Goal: Task Accomplishment & Management: Manage account settings

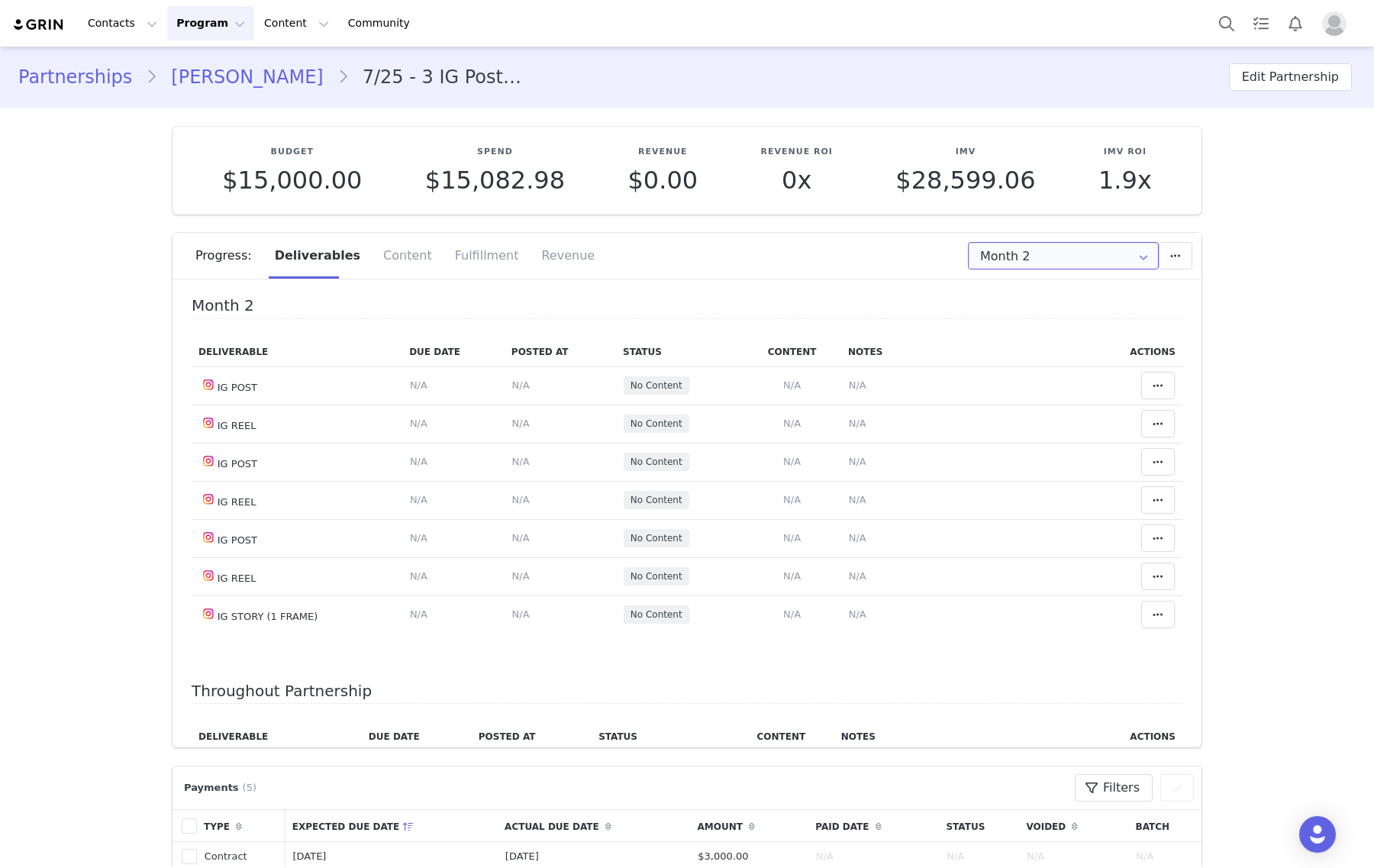
click at [997, 249] on input "Month 2" at bounding box center [1062, 255] width 191 height 27
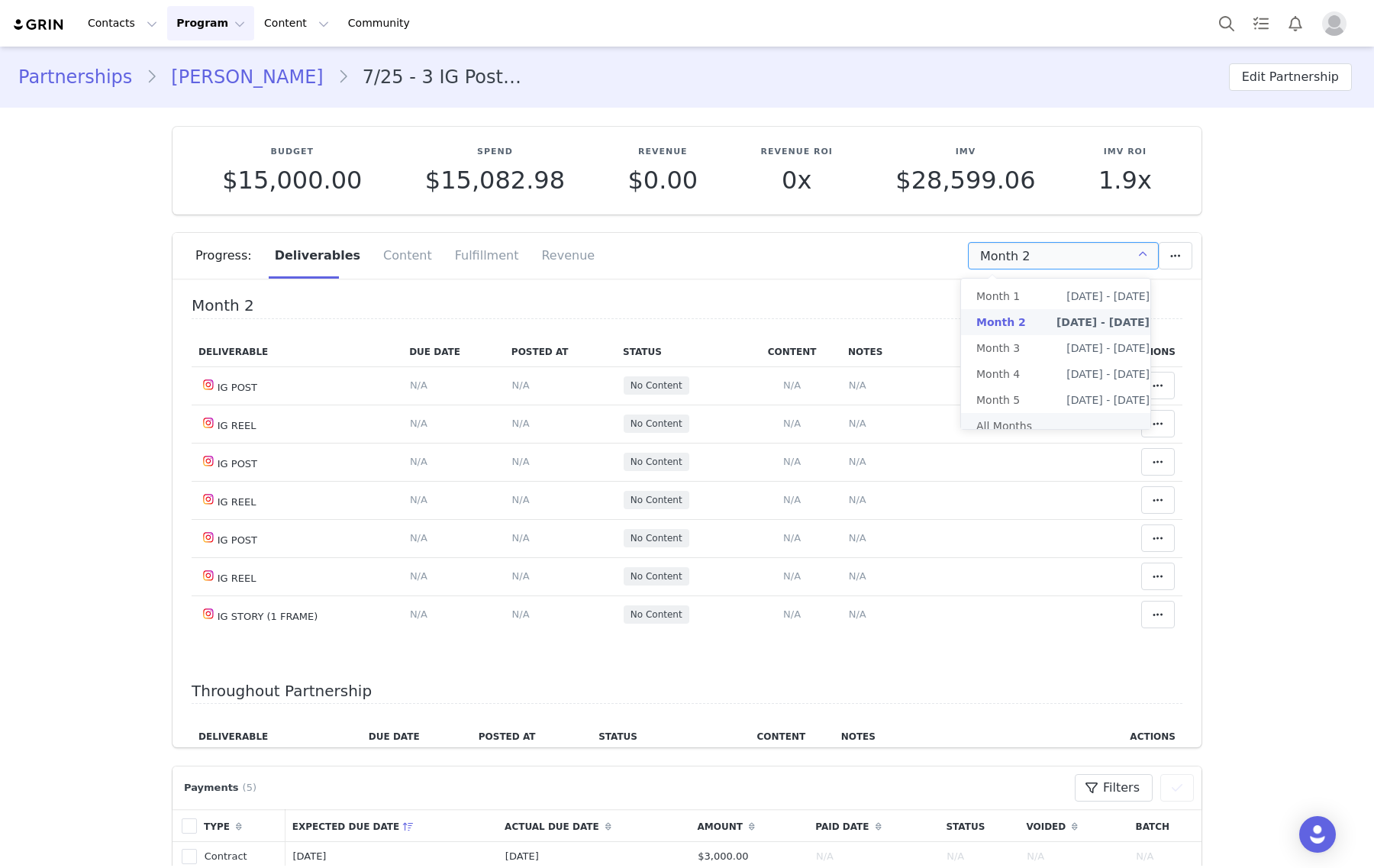
click at [1081, 430] on li "All Months" at bounding box center [1063, 425] width 204 height 26
type input "All"
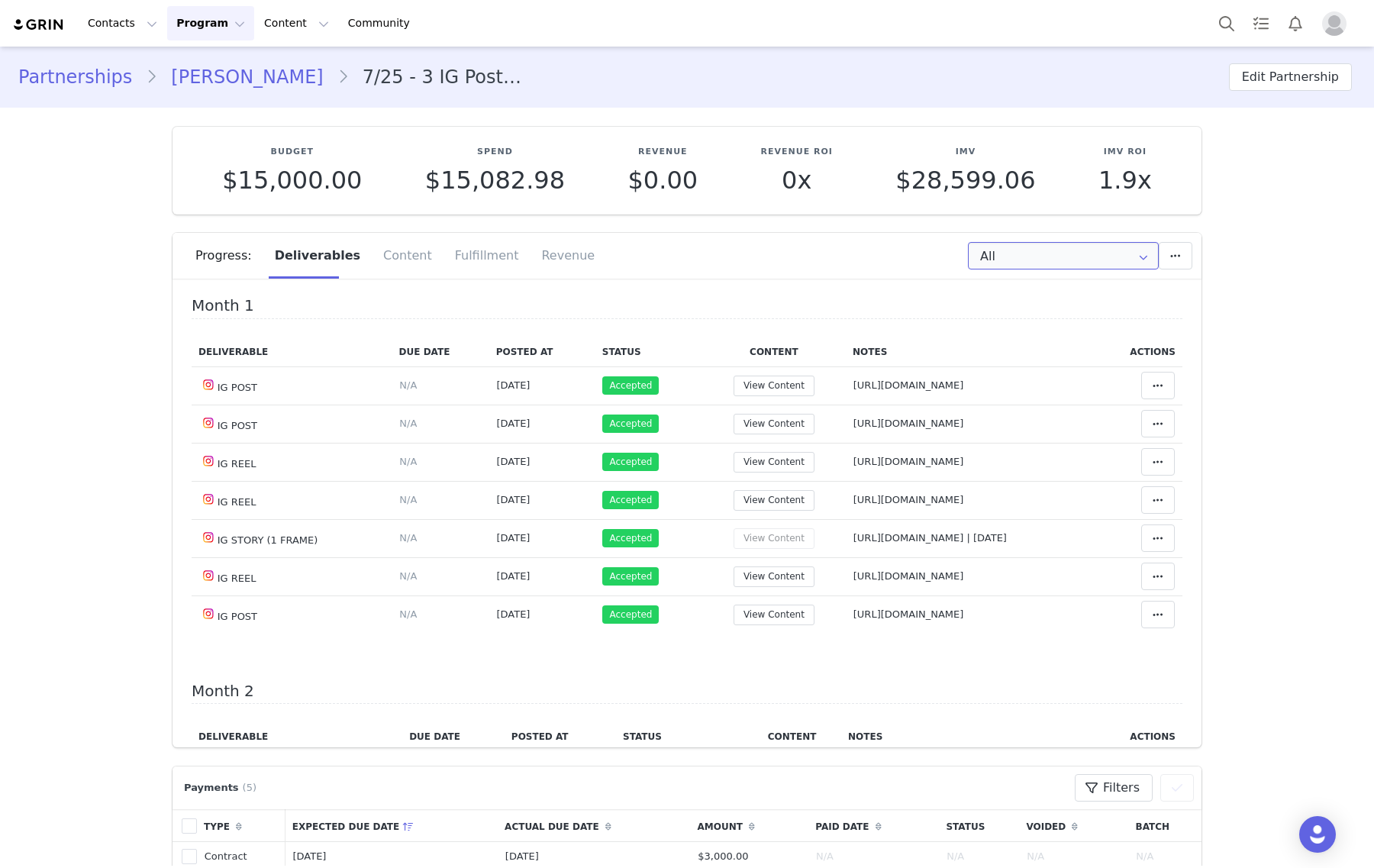
click at [1057, 253] on input "All" at bounding box center [1062, 255] width 191 height 27
click at [1041, 421] on li "All Months" at bounding box center [1063, 425] width 204 height 26
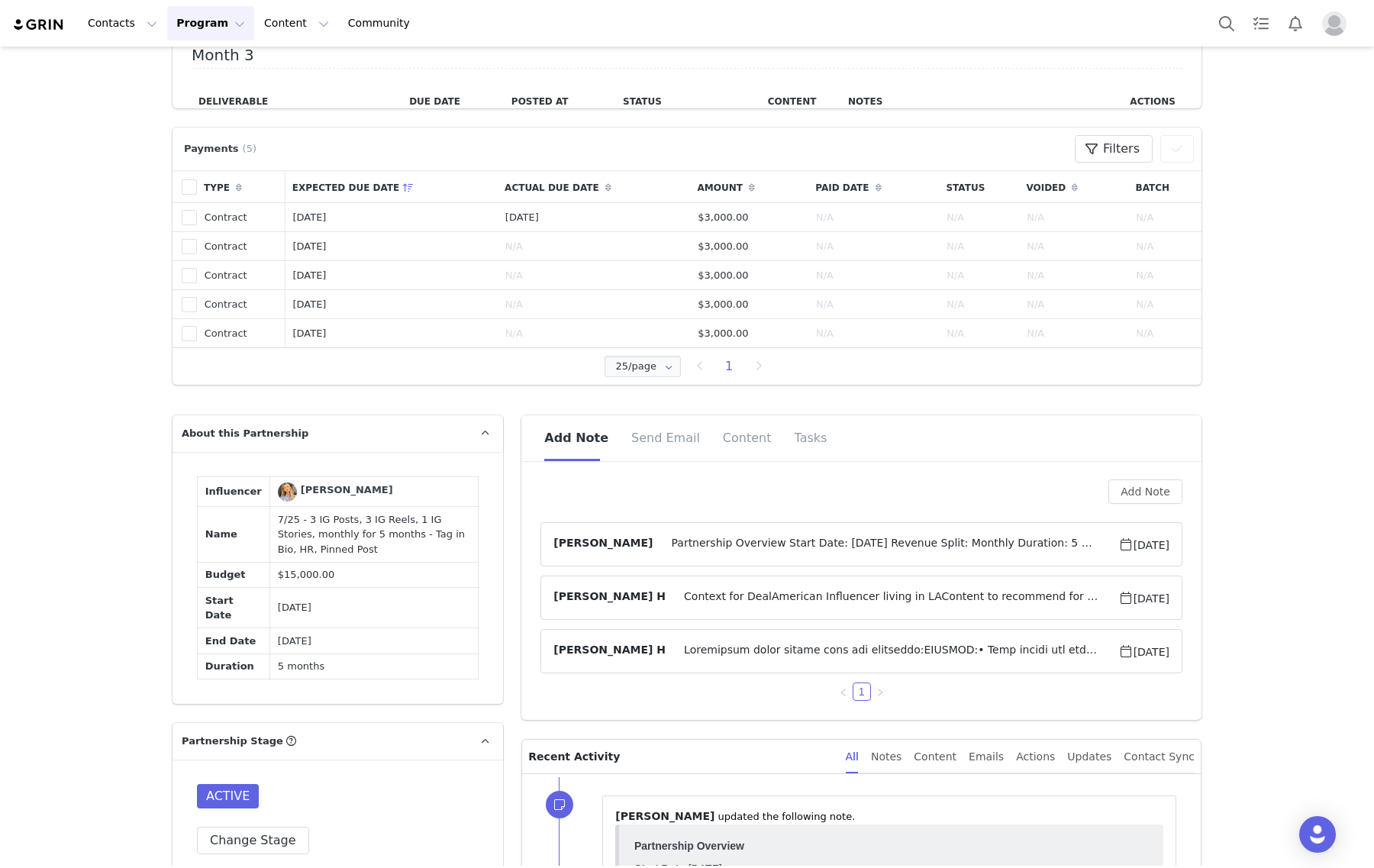
scroll to position [668, 0]
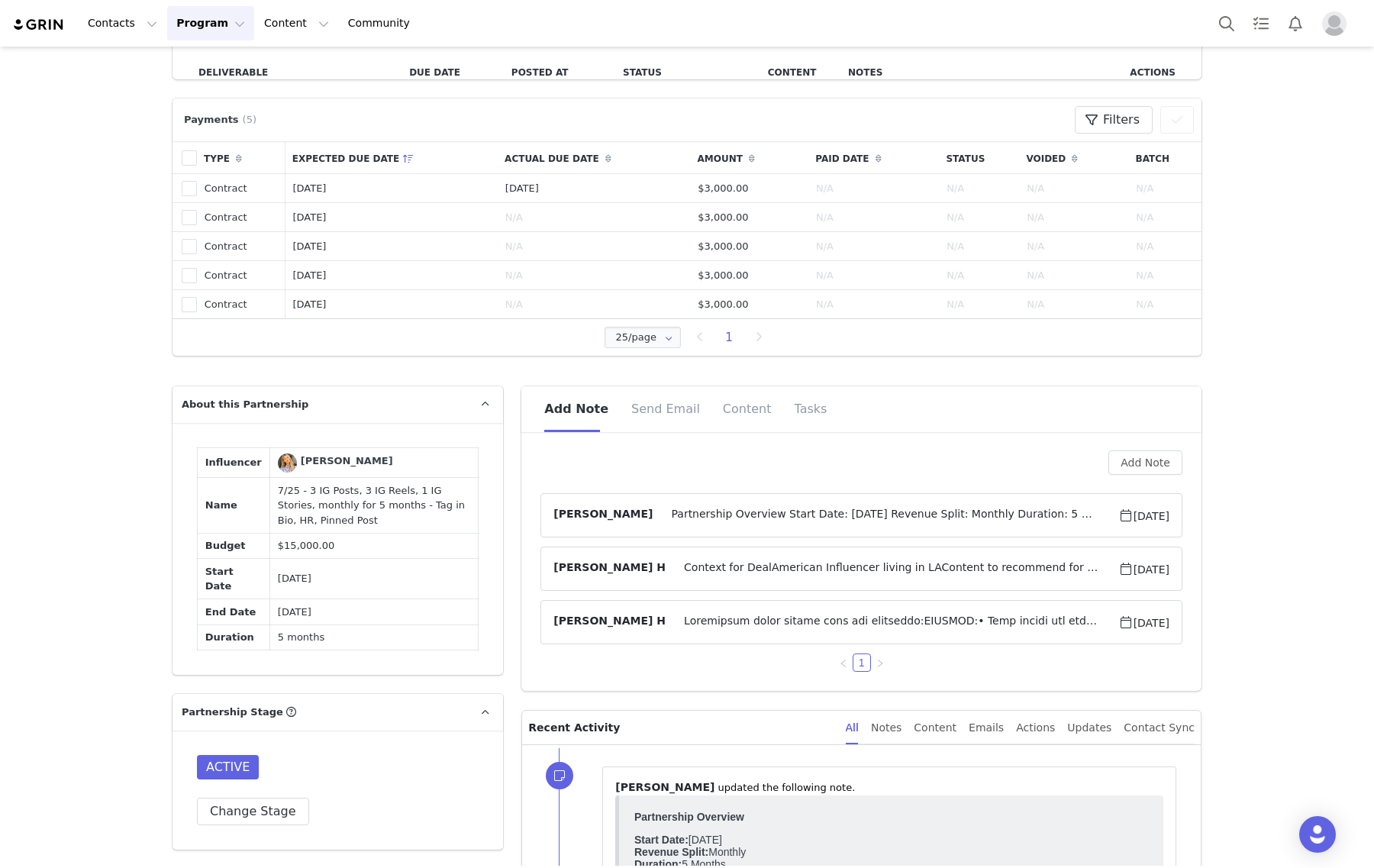
click at [761, 527] on article "Gabrielle Vasquez Partnership Overview Start Date: July 2025 Revenue Split: Mon…" at bounding box center [862, 515] width 642 height 44
click at [771, 514] on span "Partnership Overview Start Date: July 2025 Revenue Split: Monthly Duration: 5 M…" at bounding box center [885, 515] width 465 height 18
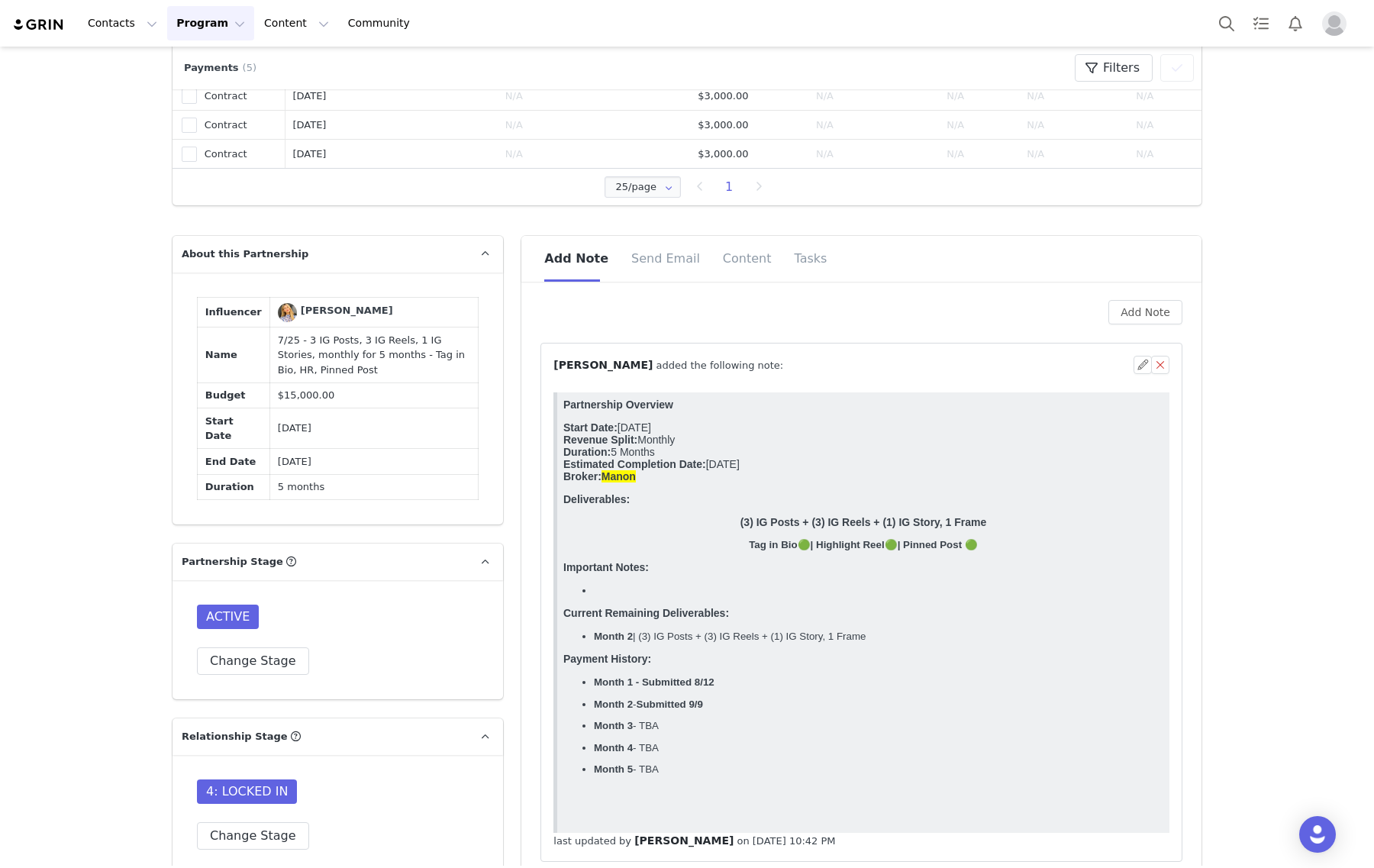
scroll to position [859, 0]
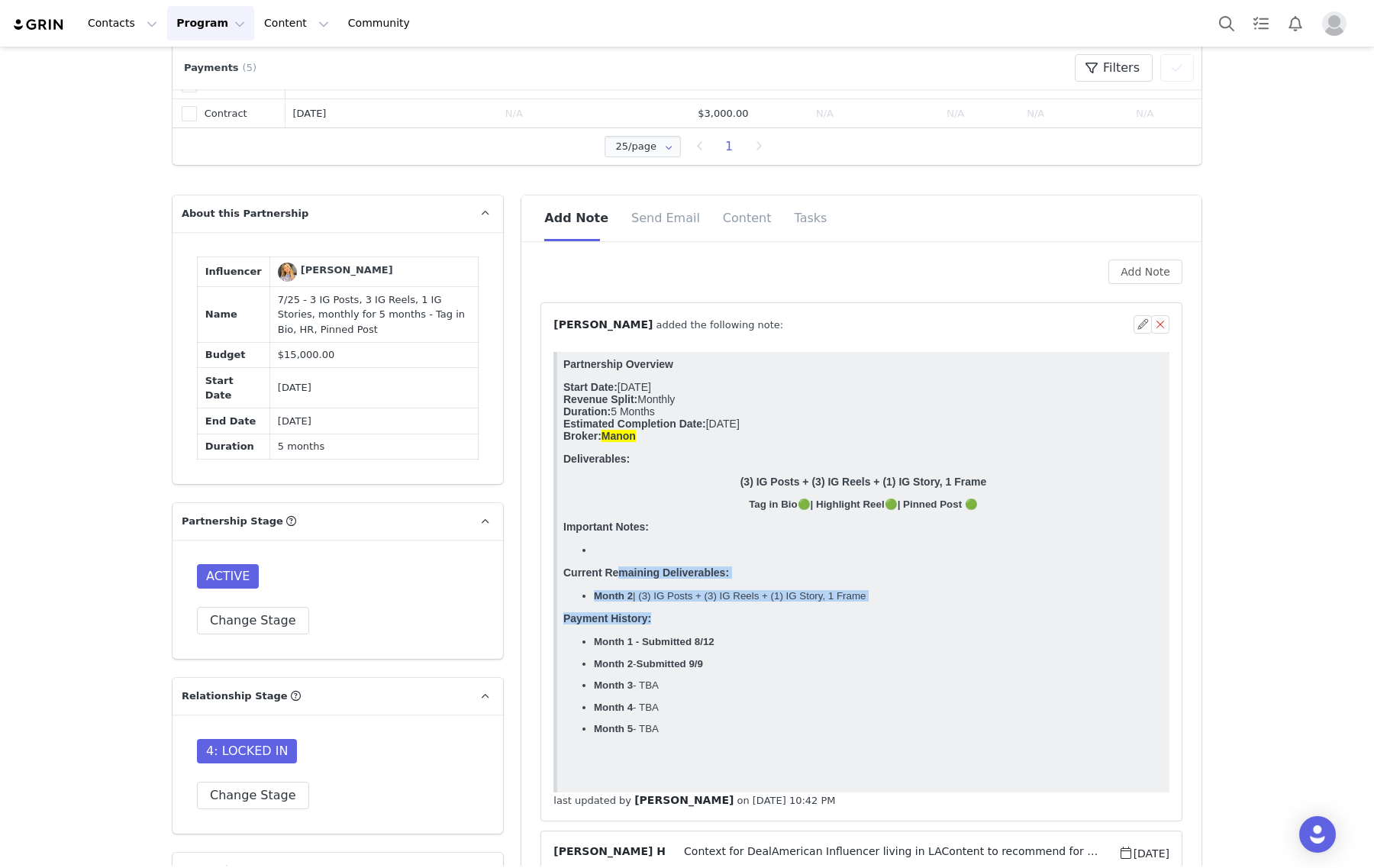
drag, startPoint x: 871, startPoint y: 626, endPoint x: 619, endPoint y: 594, distance: 254.0
click at [619, 594] on body "Partnership Overview Start Date: July 2025 Revenue Split: Monthly Duration: 5 M…" at bounding box center [863, 570] width 600 height 424
click at [903, 625] on p "Payment History:" at bounding box center [863, 618] width 600 height 13
drag, startPoint x: 879, startPoint y: 617, endPoint x: 546, endPoint y: 590, distance: 334.1
click at [557, 590] on html "Partnership Overview Start Date: July 2025 Revenue Split: Monthly Duration: 5 M…" at bounding box center [863, 571] width 612 height 440
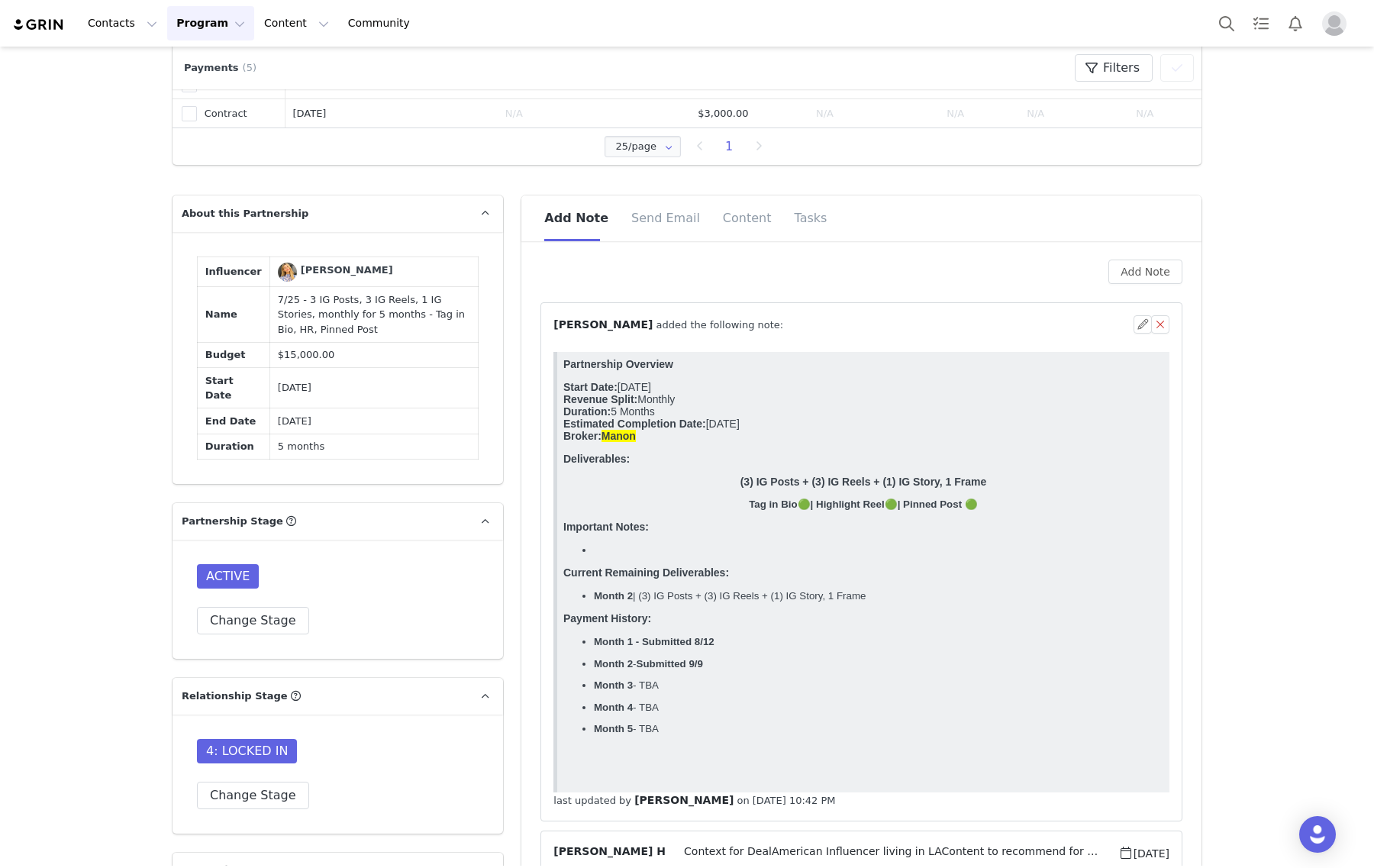
copy body "Current Remaining Deliverables: Month 2 | (3) IG Posts + (3) IG Reels + (1) IG …"
click at [764, 578] on p "Current Remaining Deliverables:" at bounding box center [863, 573] width 600 height 13
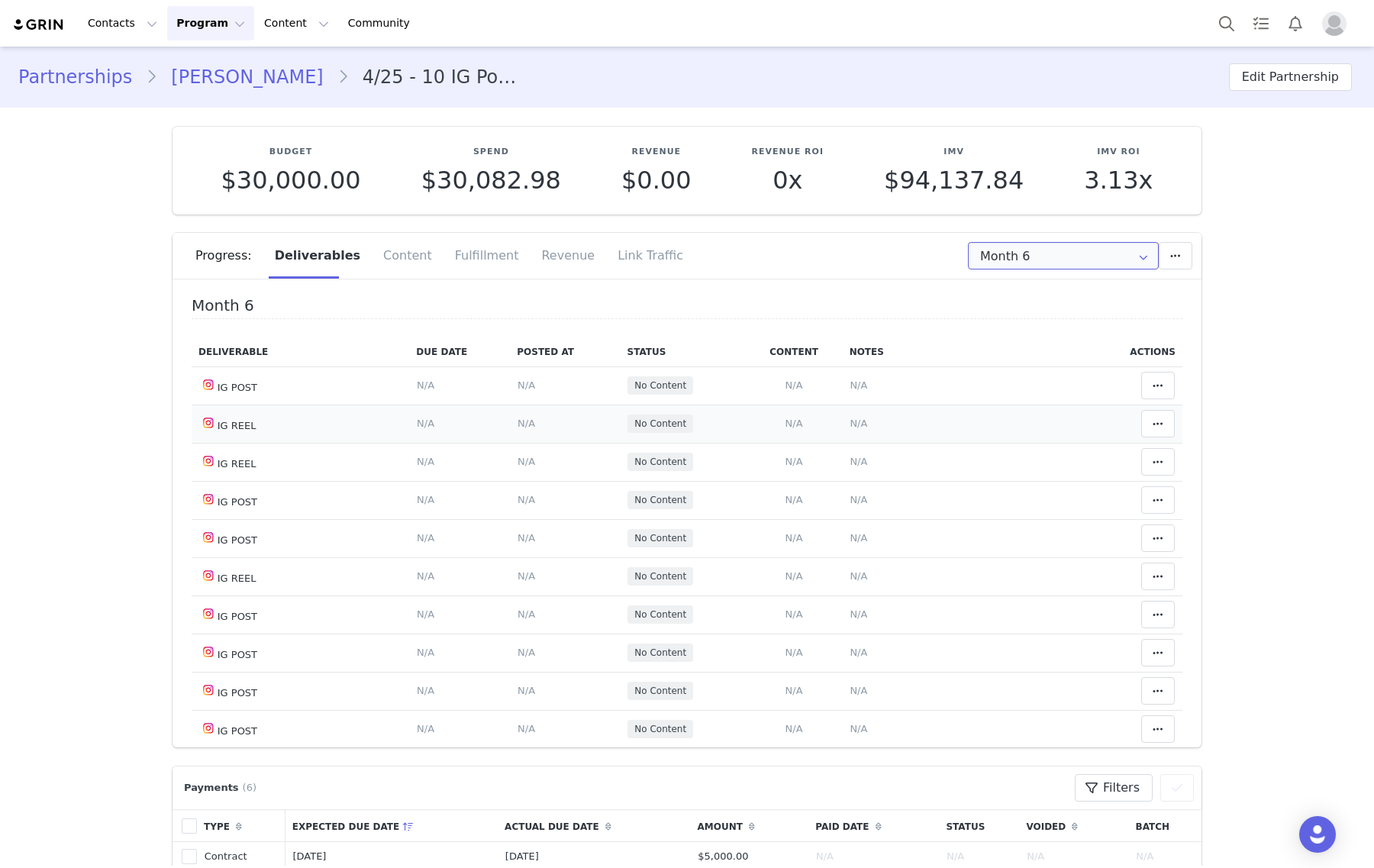
drag, startPoint x: 1031, startPoint y: 253, endPoint x: 1042, endPoint y: 409, distance: 156.4
click at [1031, 253] on input "Month 6" at bounding box center [1062, 255] width 191 height 27
click at [1036, 448] on li "All Months" at bounding box center [1063, 451] width 204 height 26
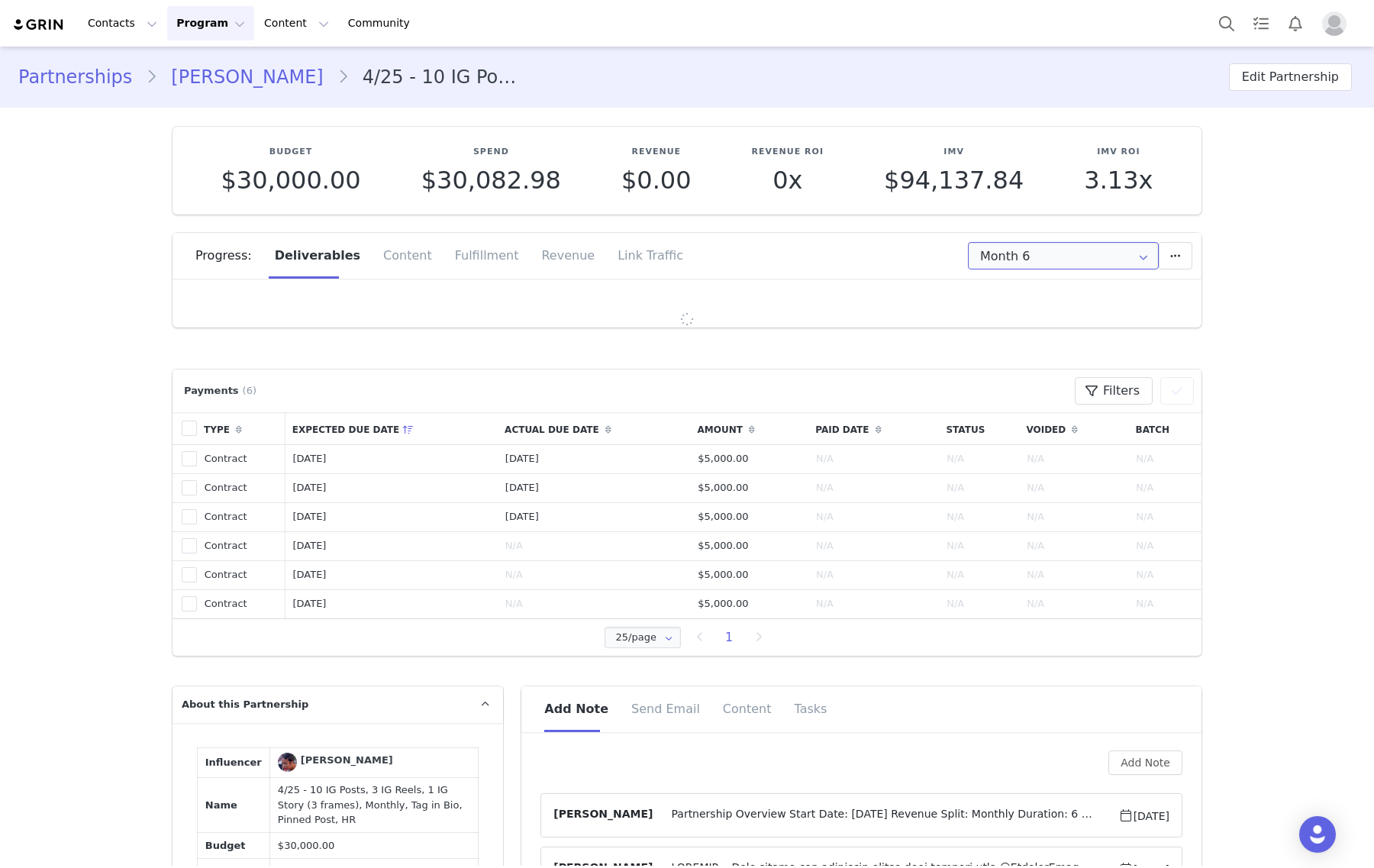
type input "All"
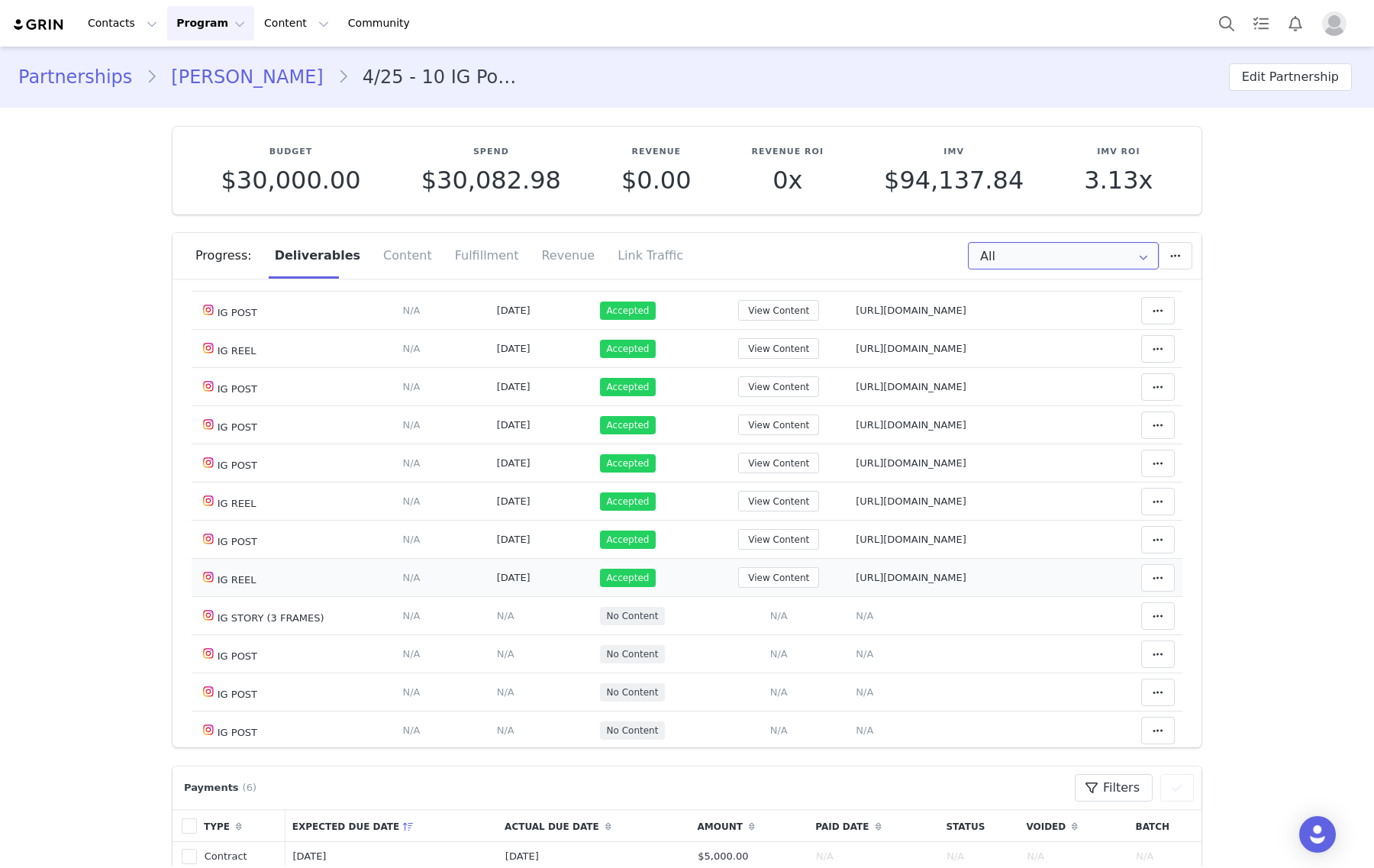
scroll to position [1717, 0]
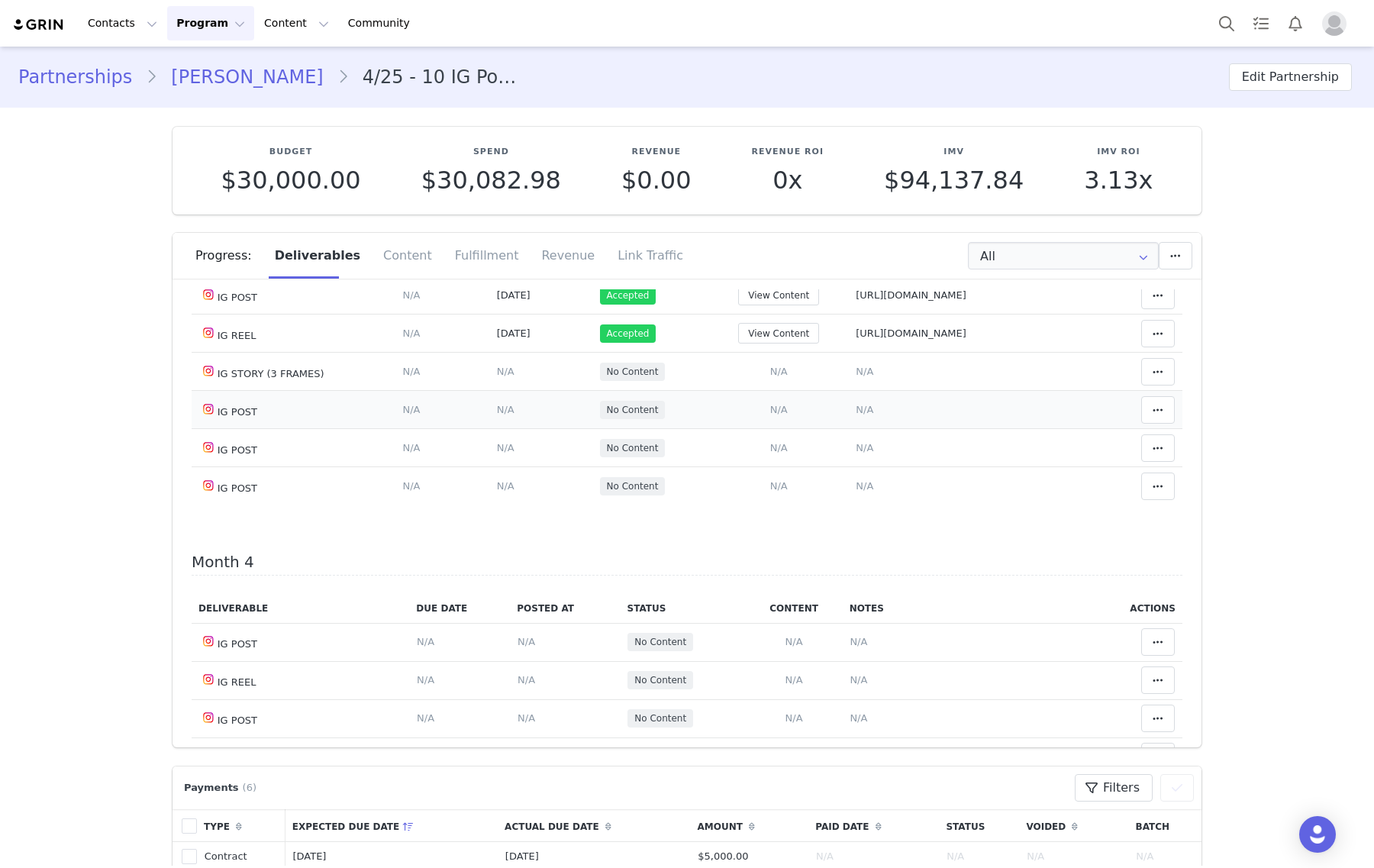
click at [855, 415] on span "N/A" at bounding box center [864, 410] width 17 height 12
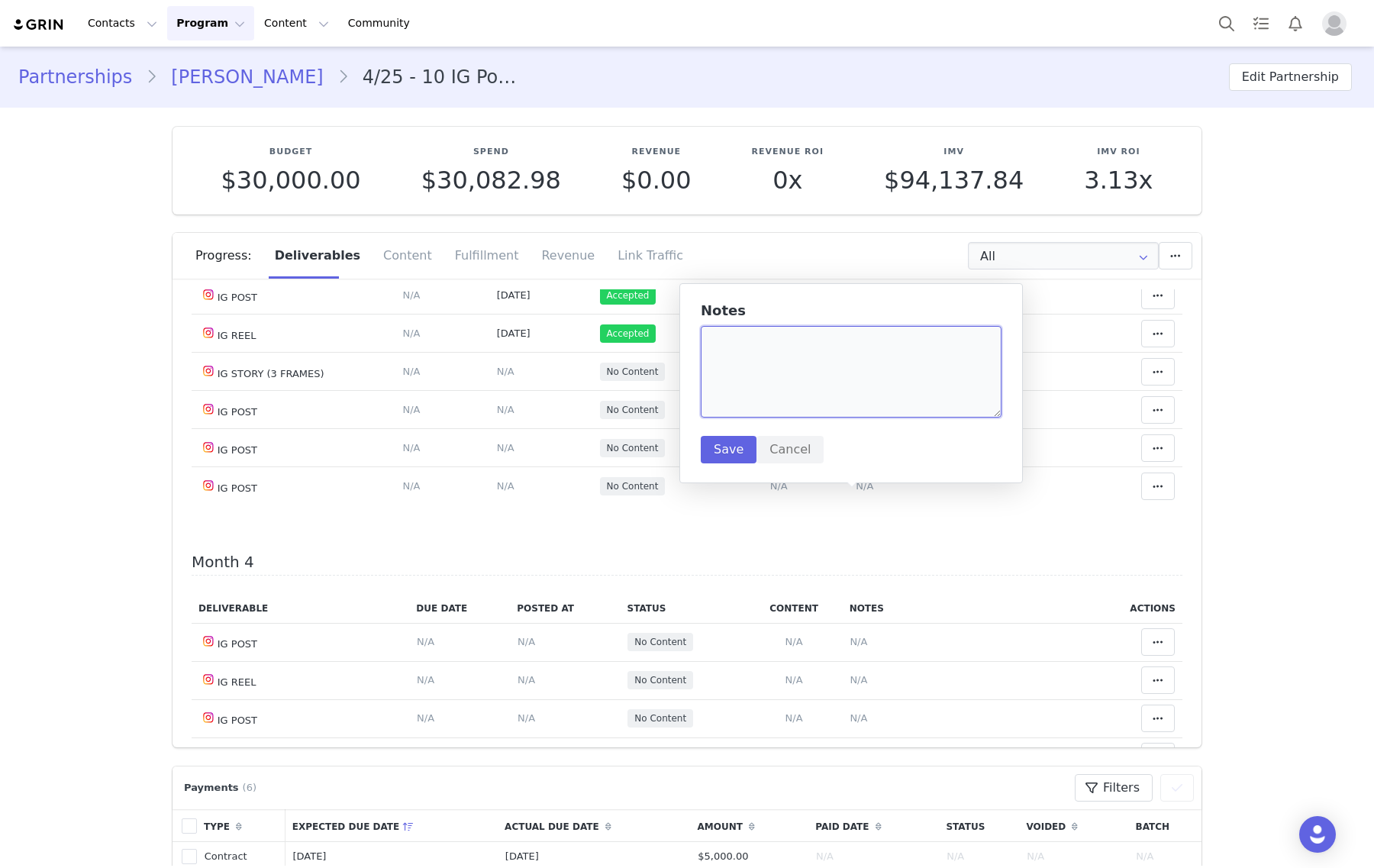
click at [855, 337] on textarea at bounding box center [851, 371] width 301 height 92
paste textarea "[URL][DOMAIN_NAME]"
type textarea "[URL][DOMAIN_NAME]"
click at [723, 462] on button "Save" at bounding box center [728, 449] width 56 height 27
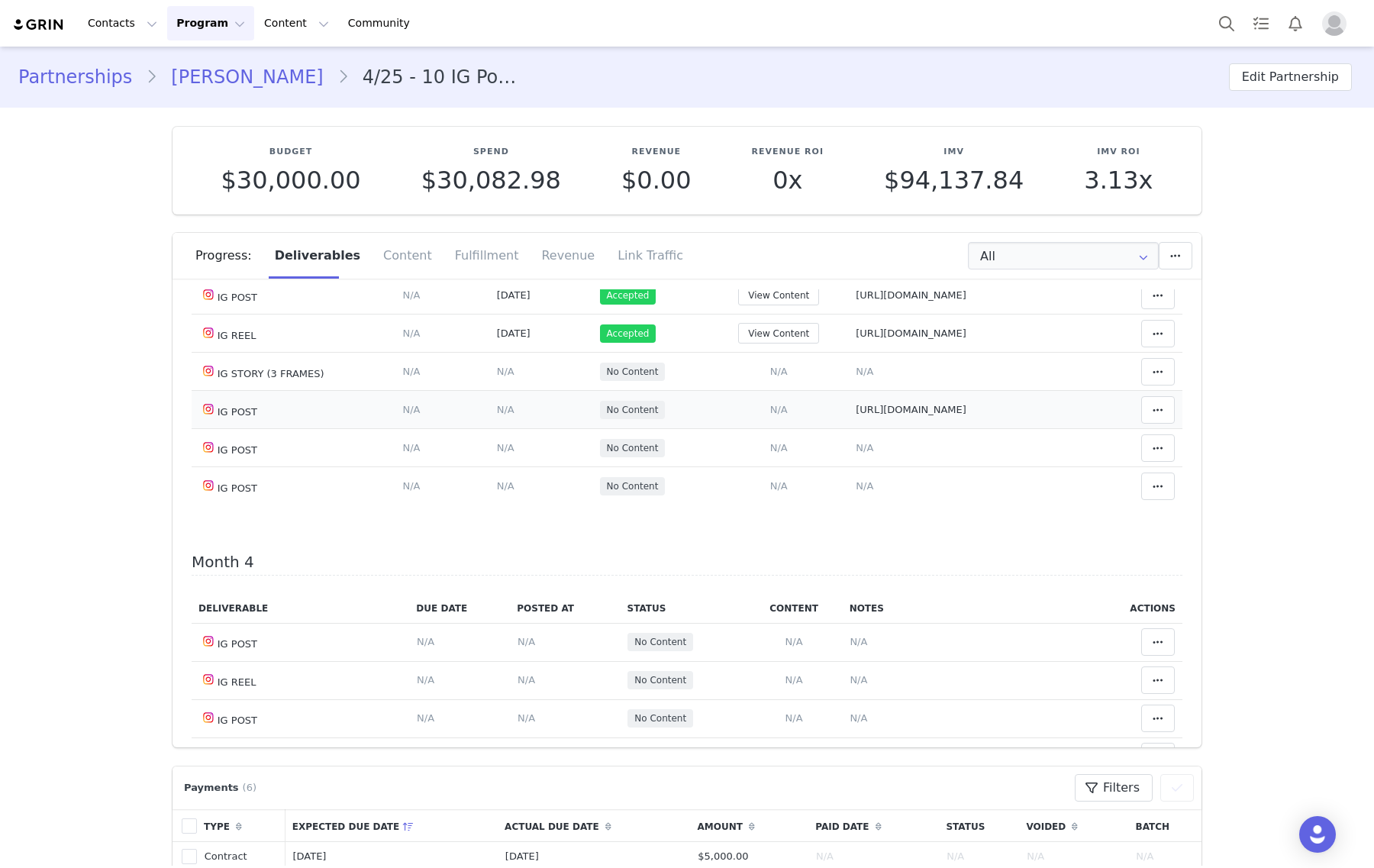
click at [765, 429] on td "Add Content Paste the URL to the content you want to match to this deliverable.…" at bounding box center [779, 410] width 140 height 38
click at [770, 415] on span "N/A" at bounding box center [778, 410] width 17 height 12
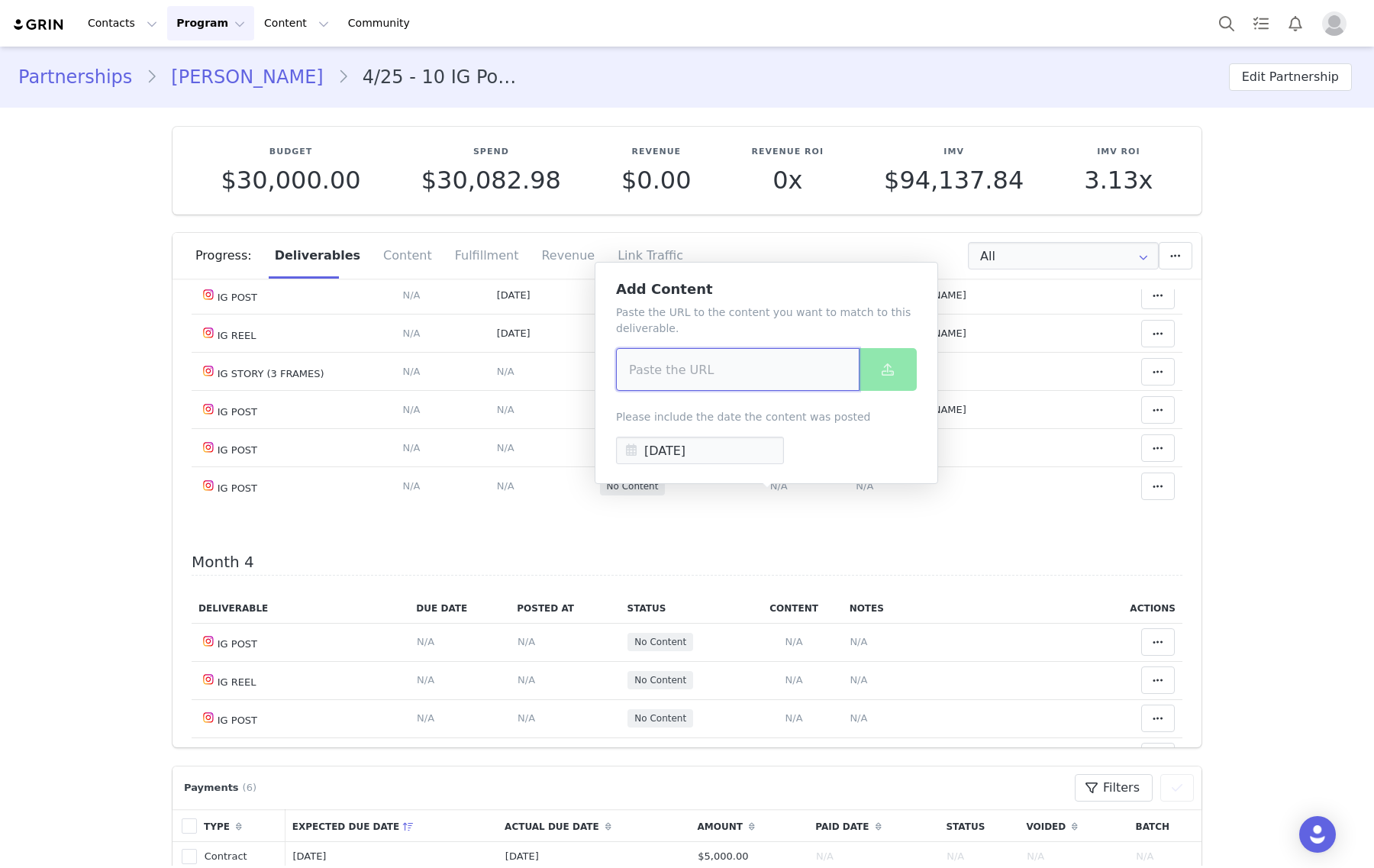
click at [810, 375] on input at bounding box center [738, 370] width 243 height 42
paste input "[URL][DOMAIN_NAME]"
type input "[URL][DOMAIN_NAME]"
click at [887, 365] on icon at bounding box center [887, 370] width 13 height 13
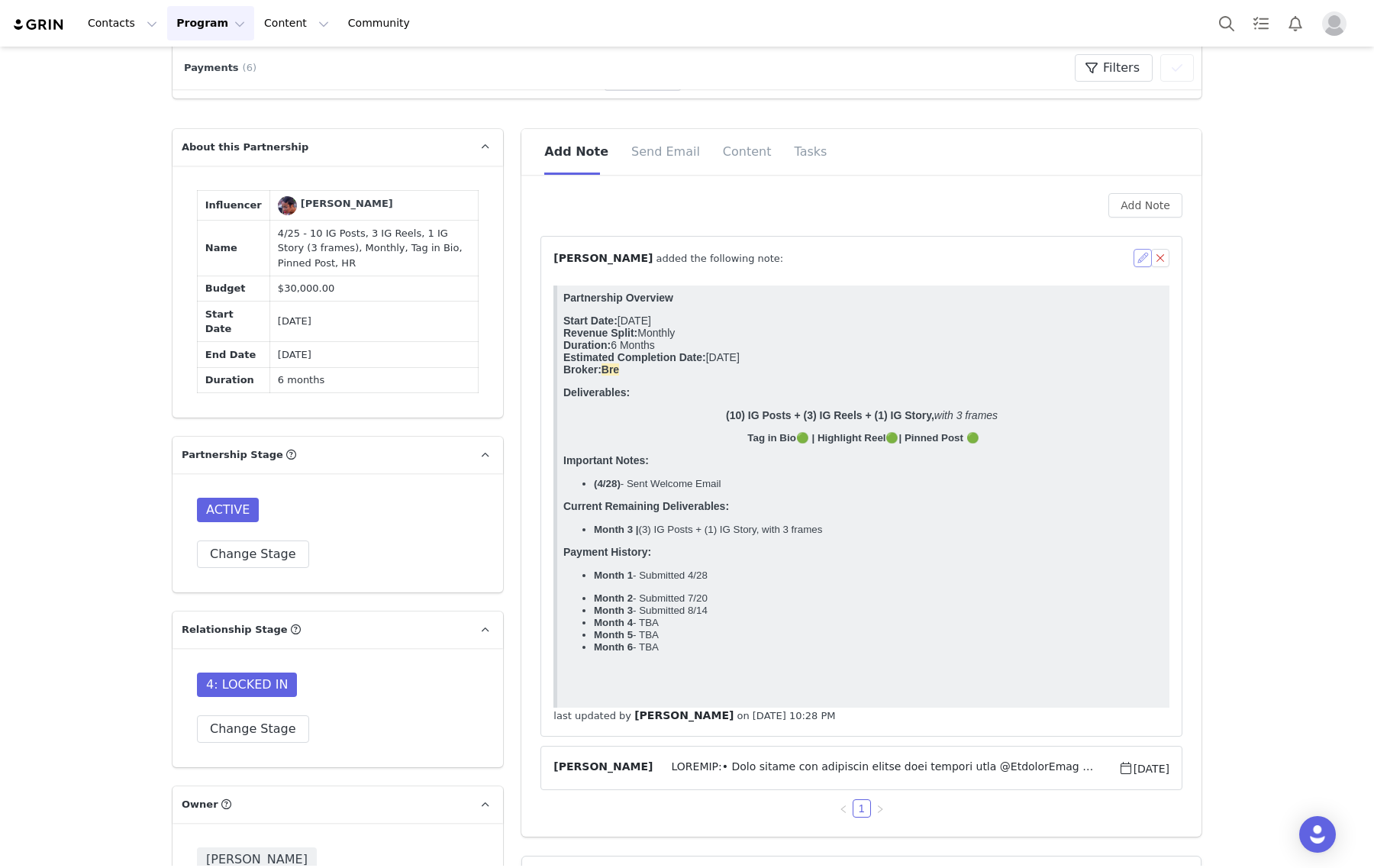
click at [1134, 254] on button "button" at bounding box center [1142, 257] width 18 height 18
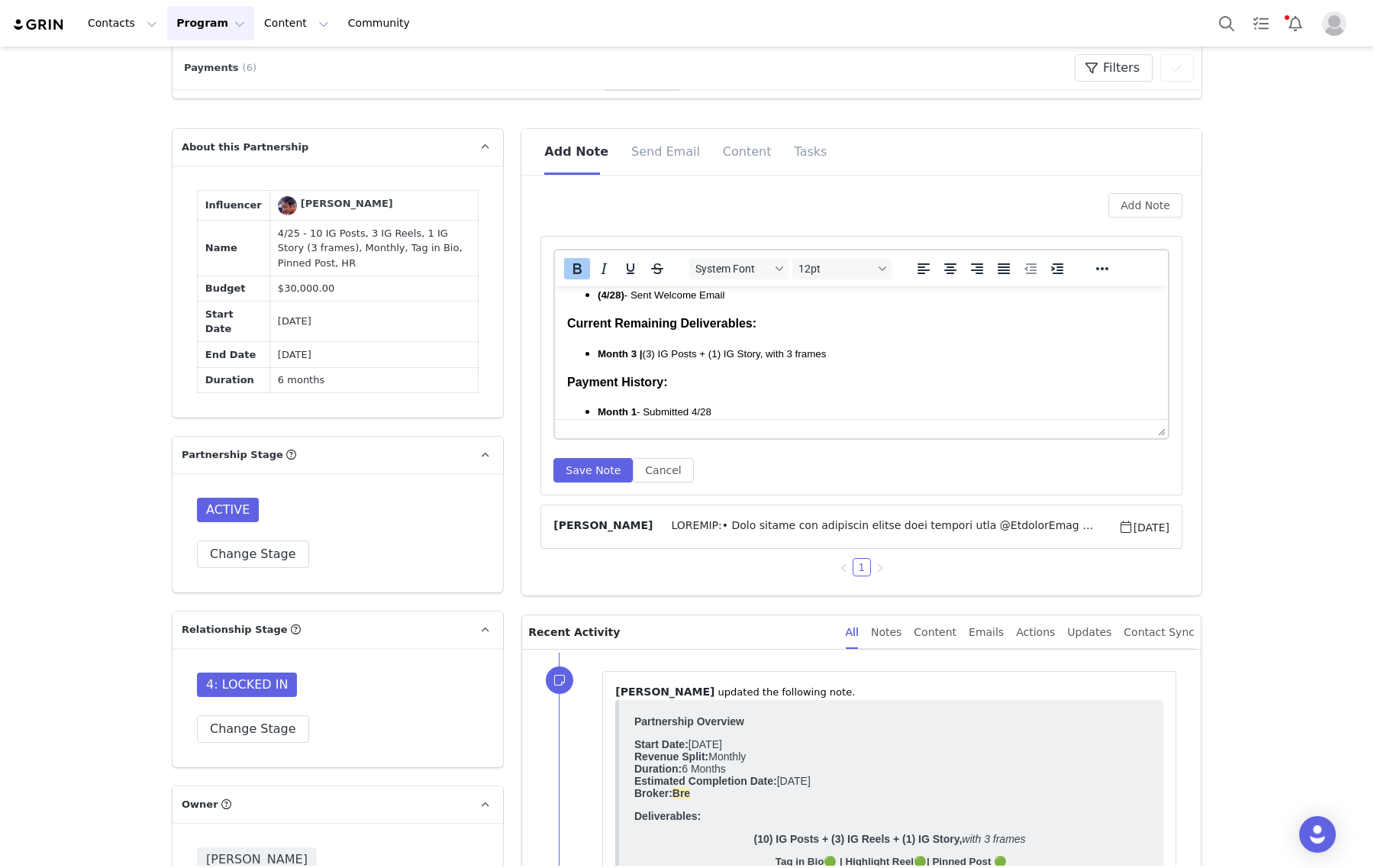
scroll to position [286, 0]
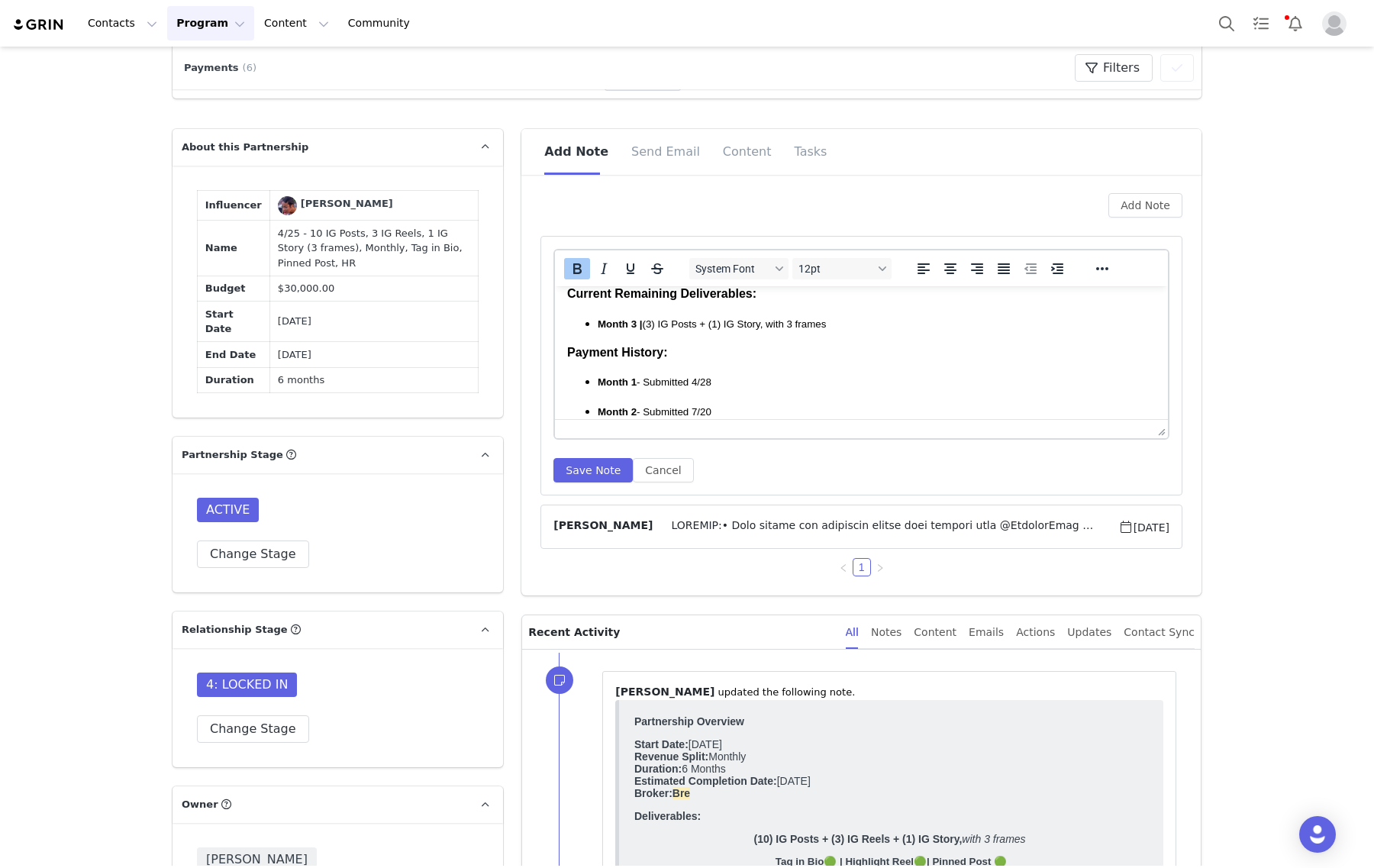
click at [654, 326] on span "Month 3 | (3) IG Posts + (1) IG Story, with 3 frames" at bounding box center [712, 324] width 228 height 12
click at [651, 320] on span "Month 3 | (3) IG Posts + (1) IG Story, with 3 frames" at bounding box center [712, 324] width 228 height 12
drag, startPoint x: 576, startPoint y: 461, endPoint x: 929, endPoint y: 166, distance: 460.0
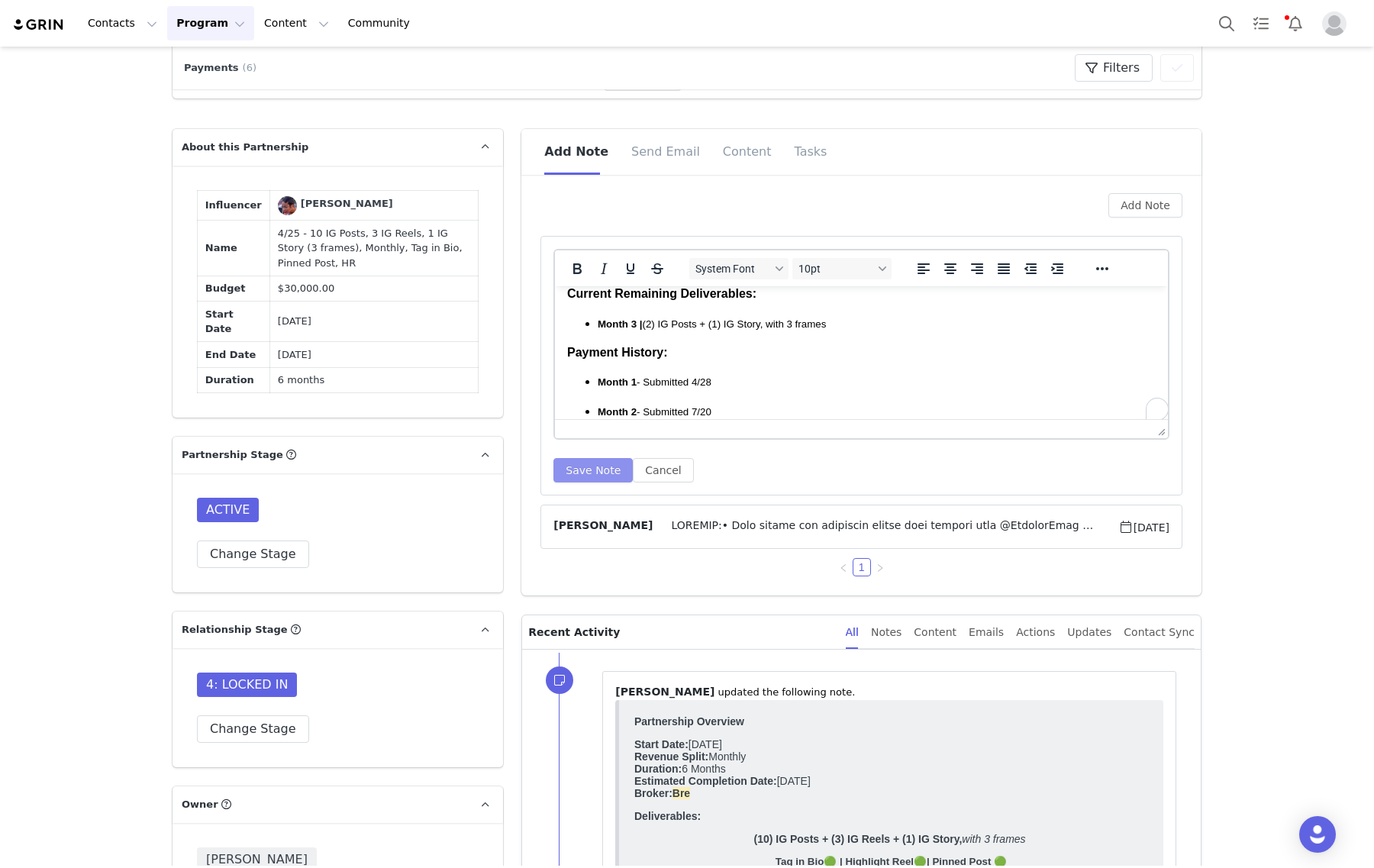
click at [577, 461] on button "Save Note" at bounding box center [592, 470] width 79 height 24
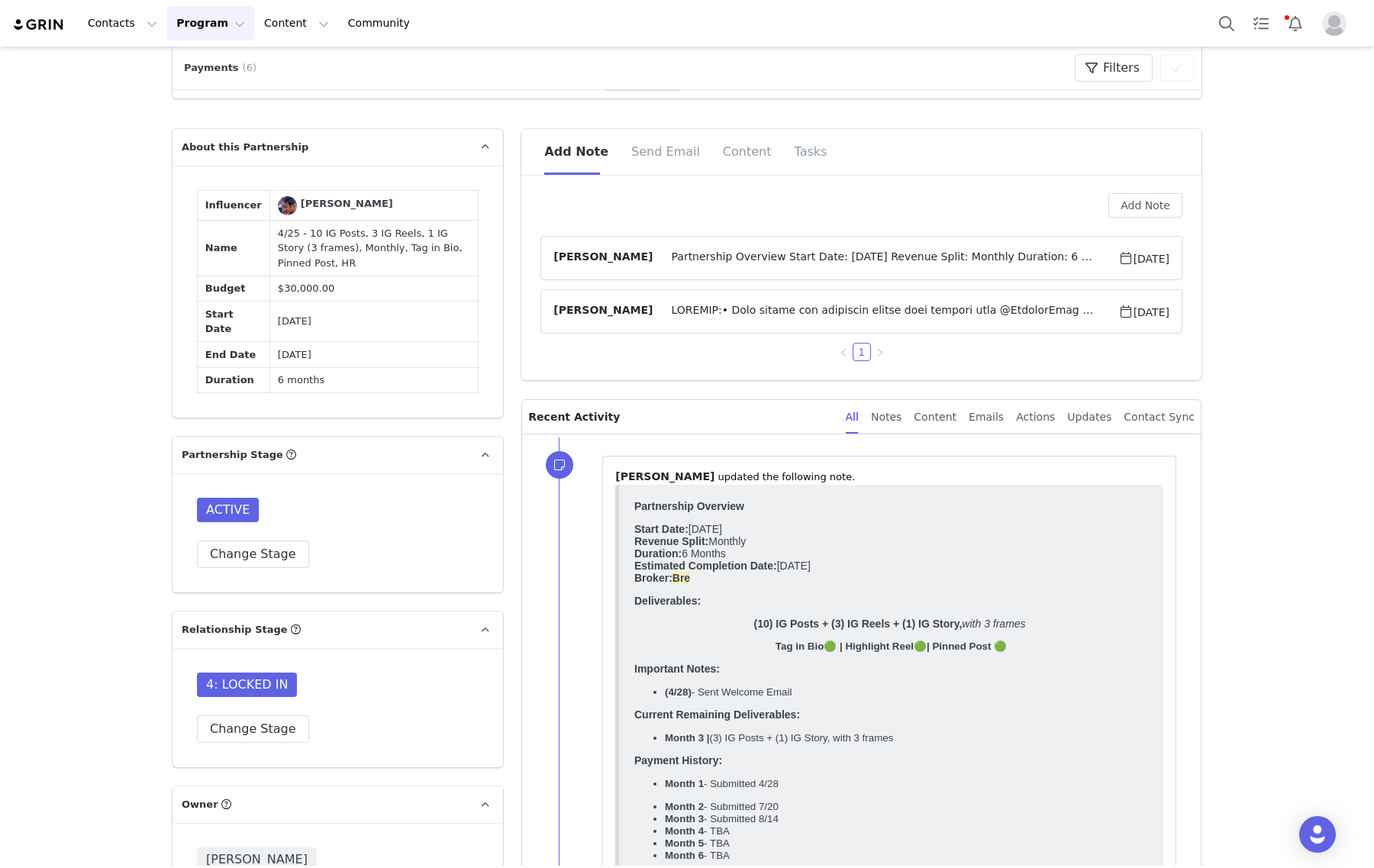
click at [880, 252] on span "Partnership Overview Start Date: [DATE] Revenue Split: Monthly Duration: 6 Mont…" at bounding box center [885, 257] width 465 height 18
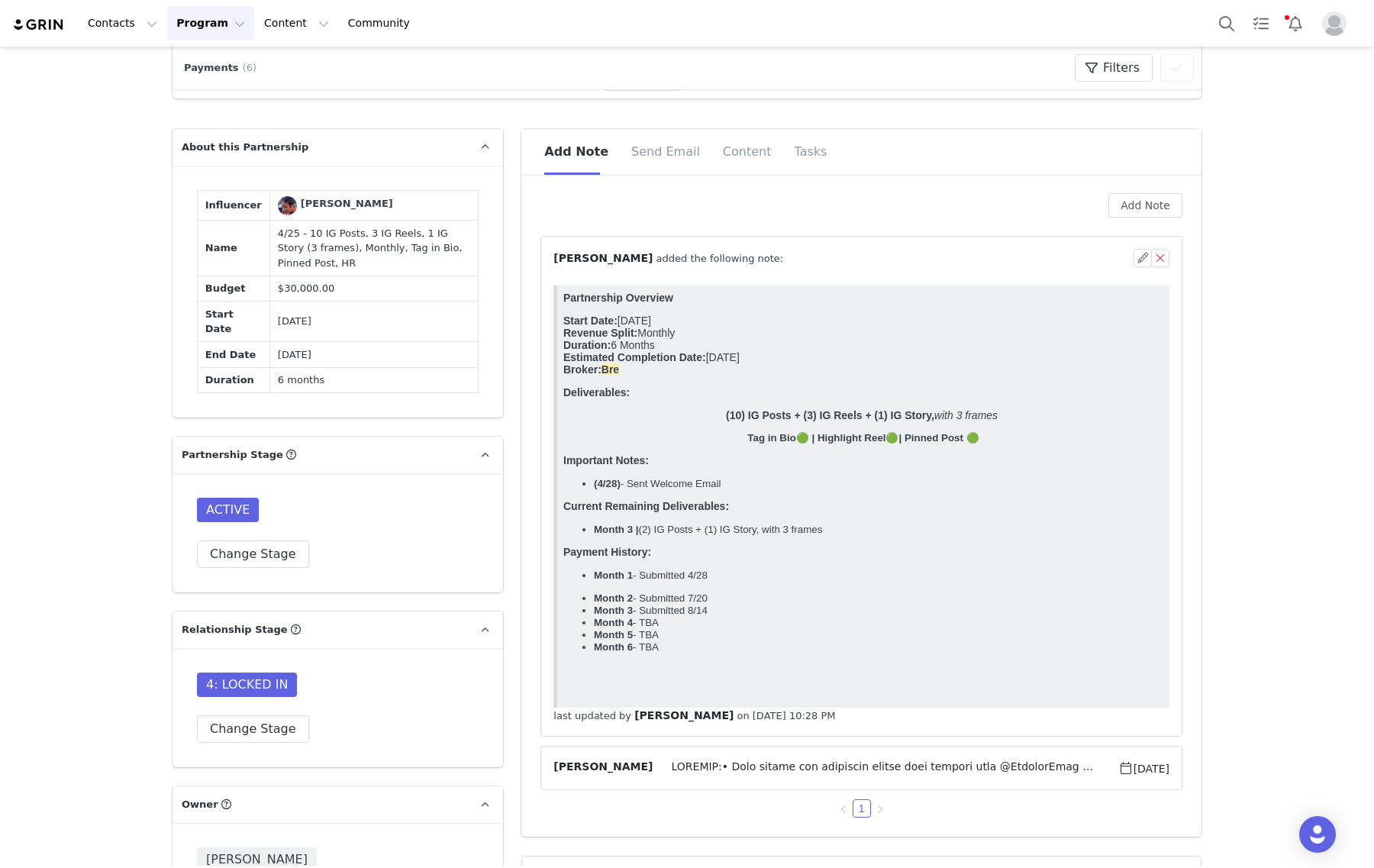
drag, startPoint x: 879, startPoint y: 560, endPoint x: 558, endPoint y: 534, distance: 322.1
click at [558, 534] on html "Partnership Overview Start Date: [DATE] Revenue Split: Monthly Duration: 6 Mont…" at bounding box center [863, 497] width 612 height 422
click at [702, 490] on body "Partnership Overview Start Date: [DATE] Revenue Split: Monthly Duration: 6 Mont…" at bounding box center [863, 494] width 600 height 405
drag, startPoint x: 825, startPoint y: 556, endPoint x: 533, endPoint y: 529, distance: 293.2
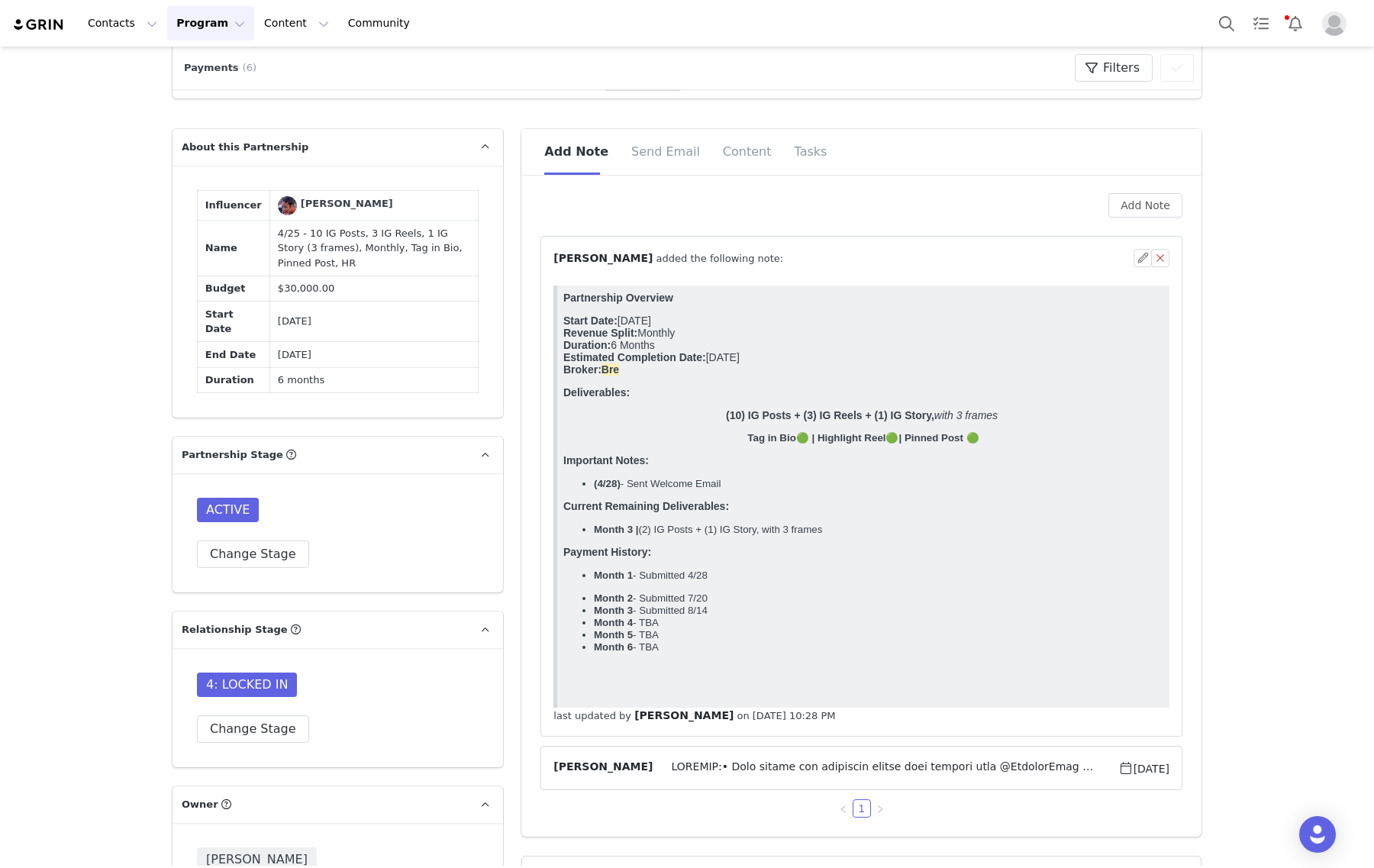
click at [557, 529] on html "Partnership Overview Start Date: [DATE] Revenue Split: Monthly Duration: 6 Mont…" at bounding box center [863, 497] width 612 height 422
copy body "Current Remaining Deliverables: Month 3 | (2) IG Posts + (1) IG Story, with 3 f…"
